Goal: Information Seeking & Learning: Learn about a topic

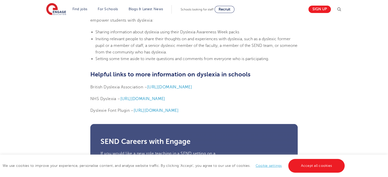
scroll to position [1274, 0]
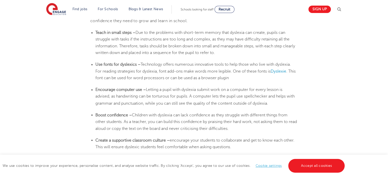
scroll to position [892, 0]
